Goal: Transaction & Acquisition: Purchase product/service

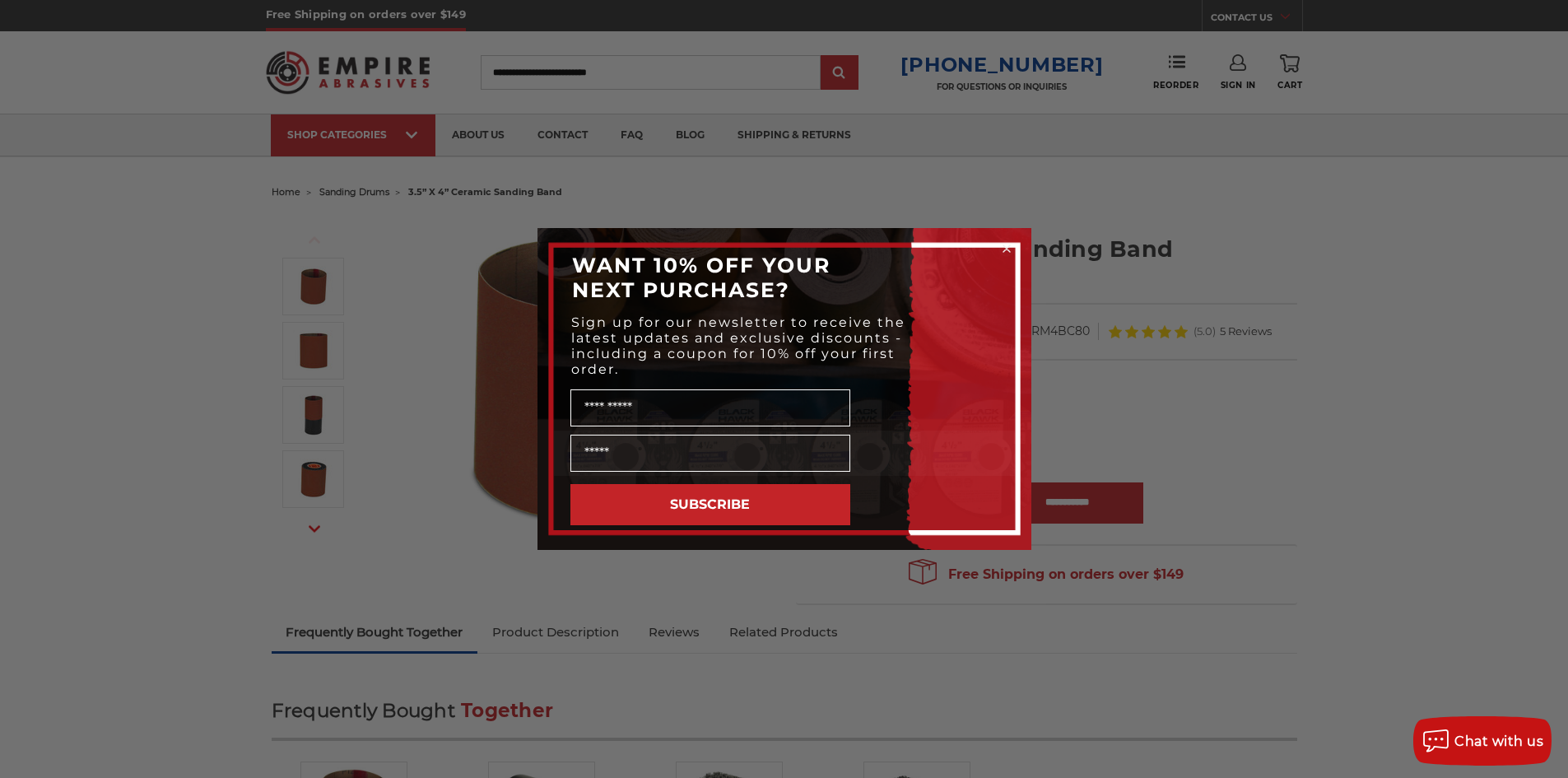
click at [246, 245] on div "Close dialog WANT 10% OFF YOUR NEXT PURCHASE? Sign up for our newsletter to rec…" at bounding box center [784, 389] width 1568 height 778
click at [1005, 254] on circle "Close dialog" at bounding box center [1005, 249] width 16 height 16
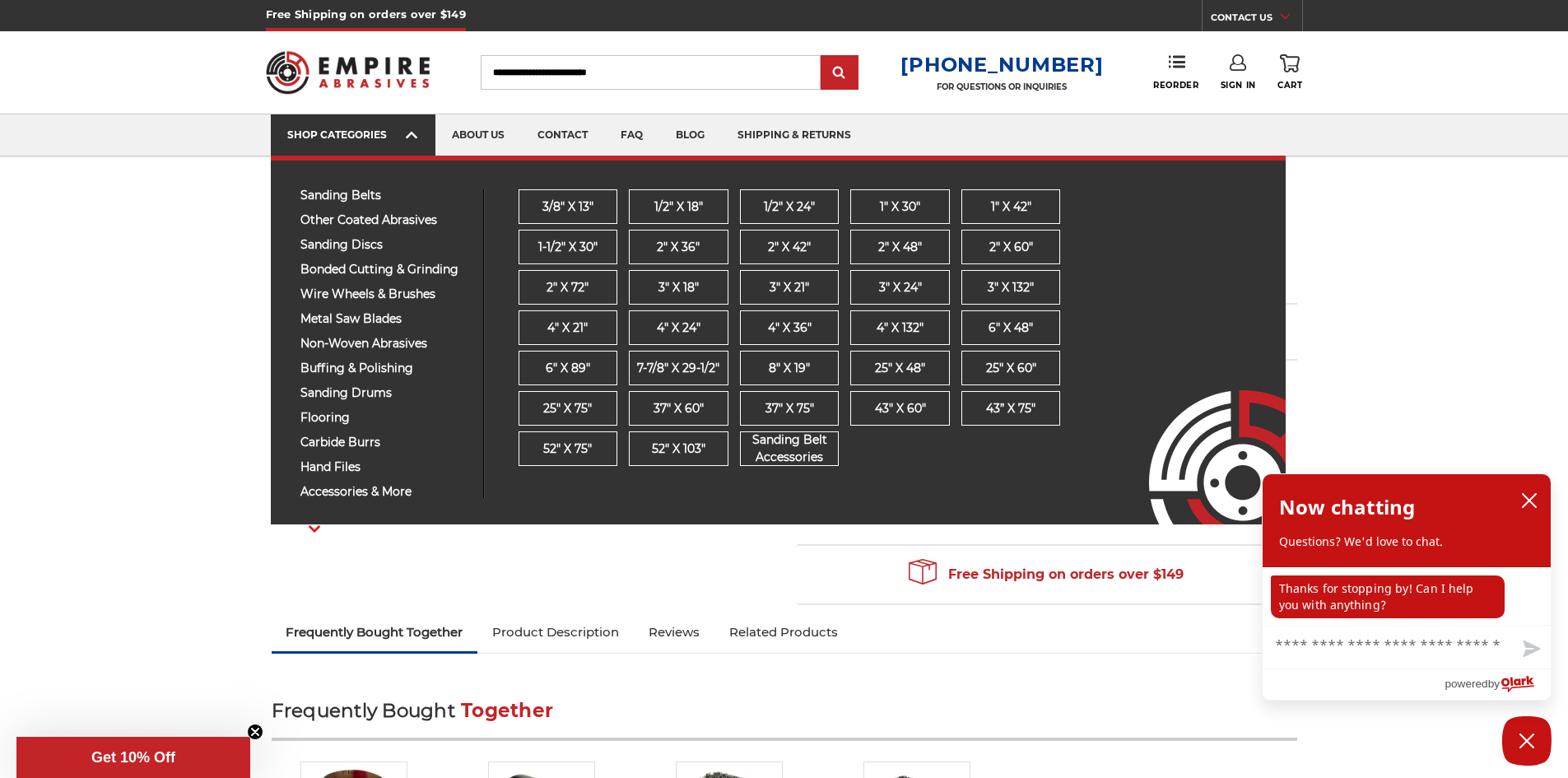
click at [358, 130] on div "SHOP CATEGORIES" at bounding box center [353, 134] width 131 height 12
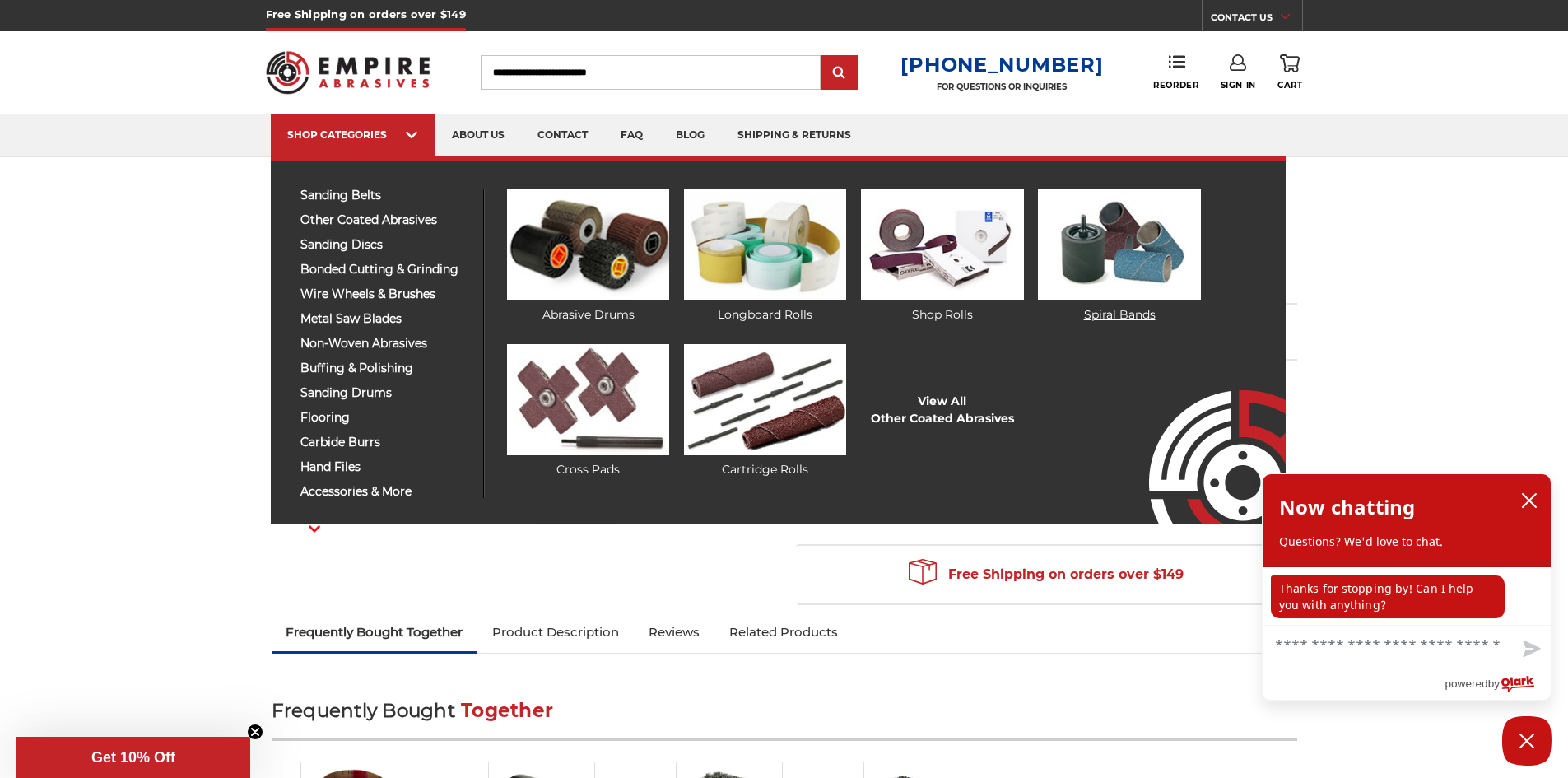
click at [1125, 242] on img at bounding box center [1118, 244] width 162 height 111
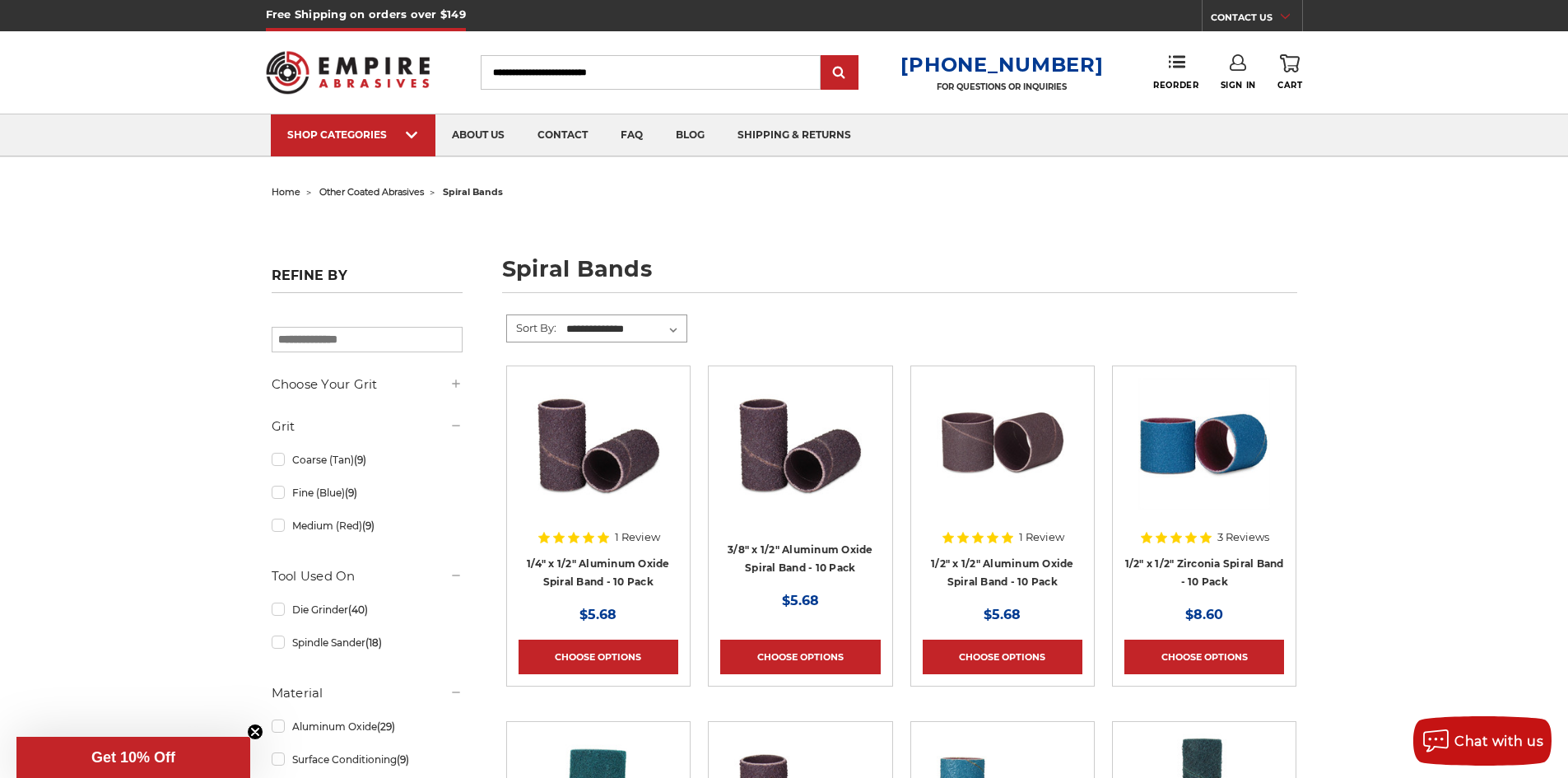
click at [676, 330] on select "**********" at bounding box center [625, 329] width 123 height 25
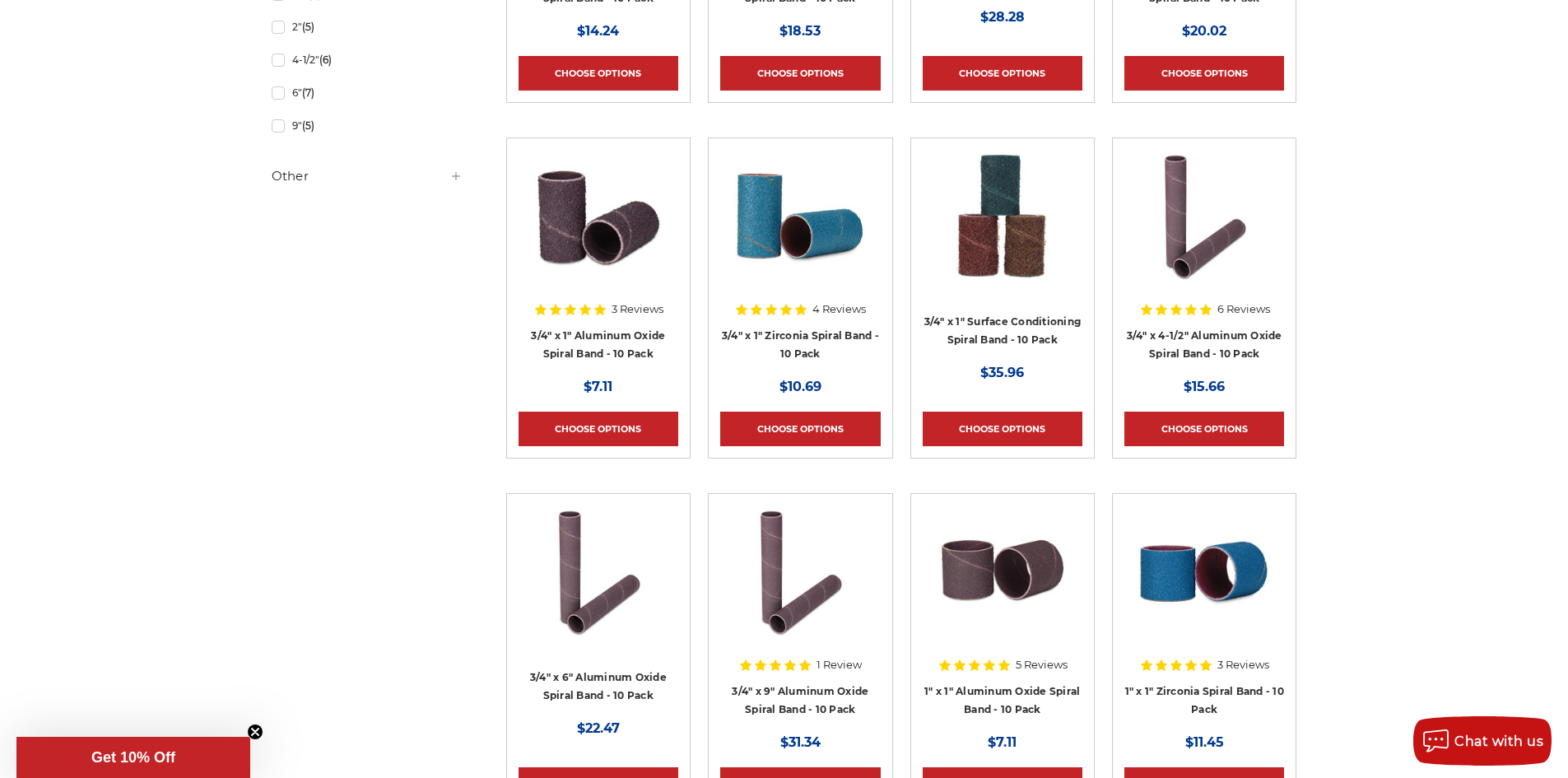
scroll to position [1153, 0]
